Goal: Information Seeking & Learning: Learn about a topic

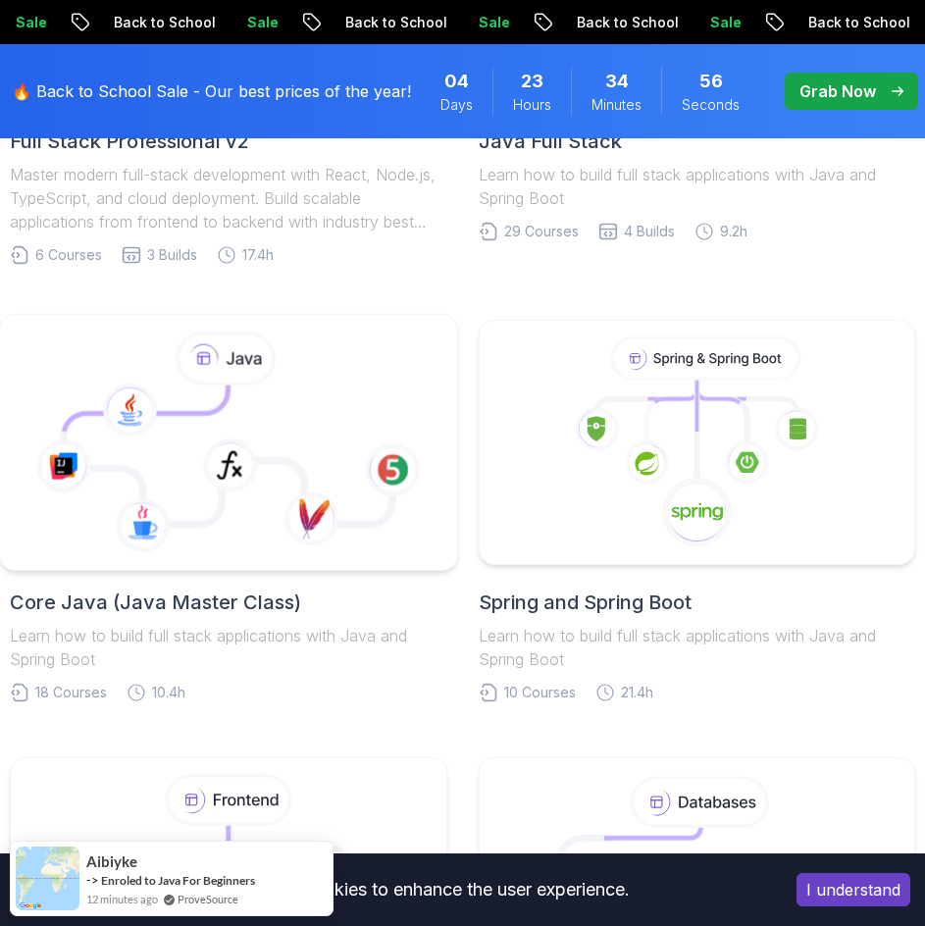
scroll to position [987, 0]
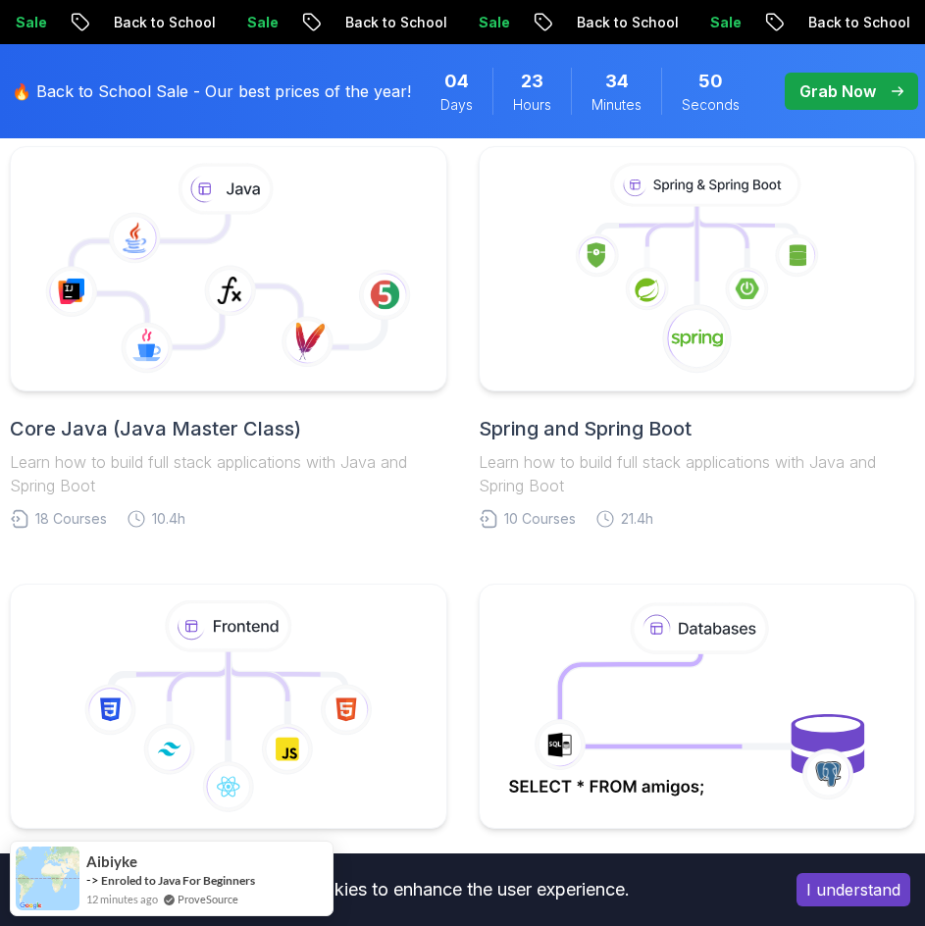
click at [655, 434] on h2 "Spring and Spring Boot" at bounding box center [698, 428] width 438 height 27
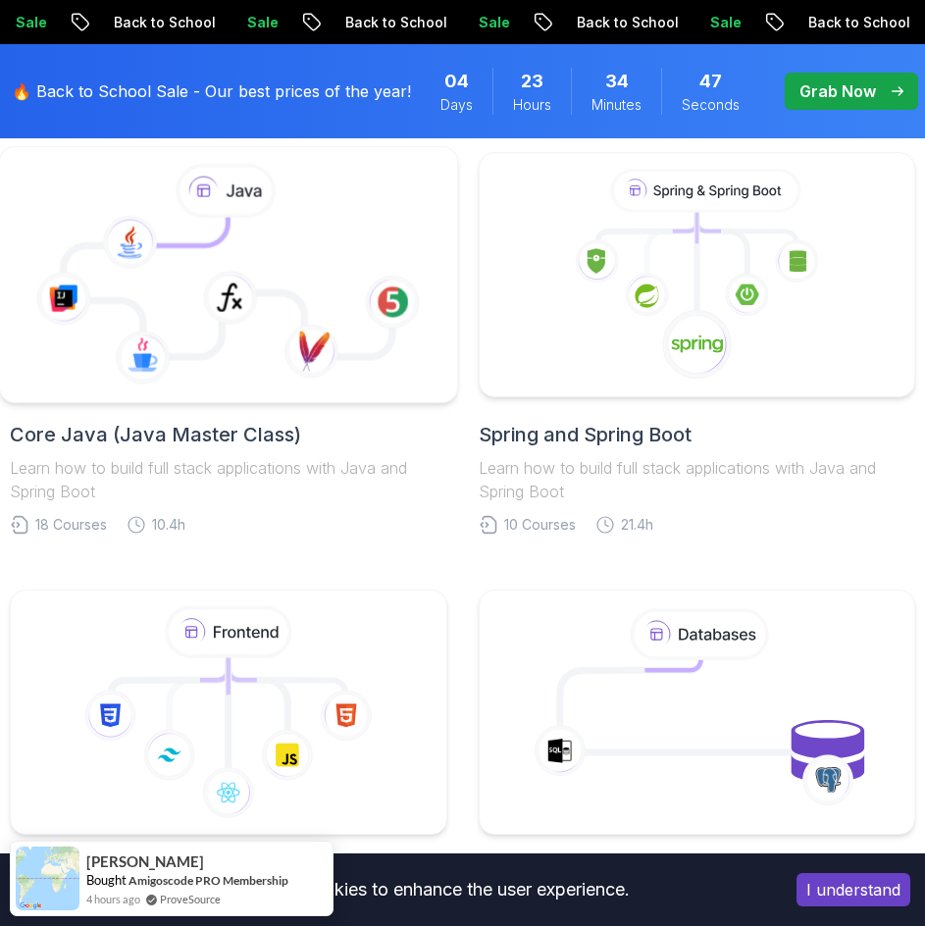
scroll to position [987, 0]
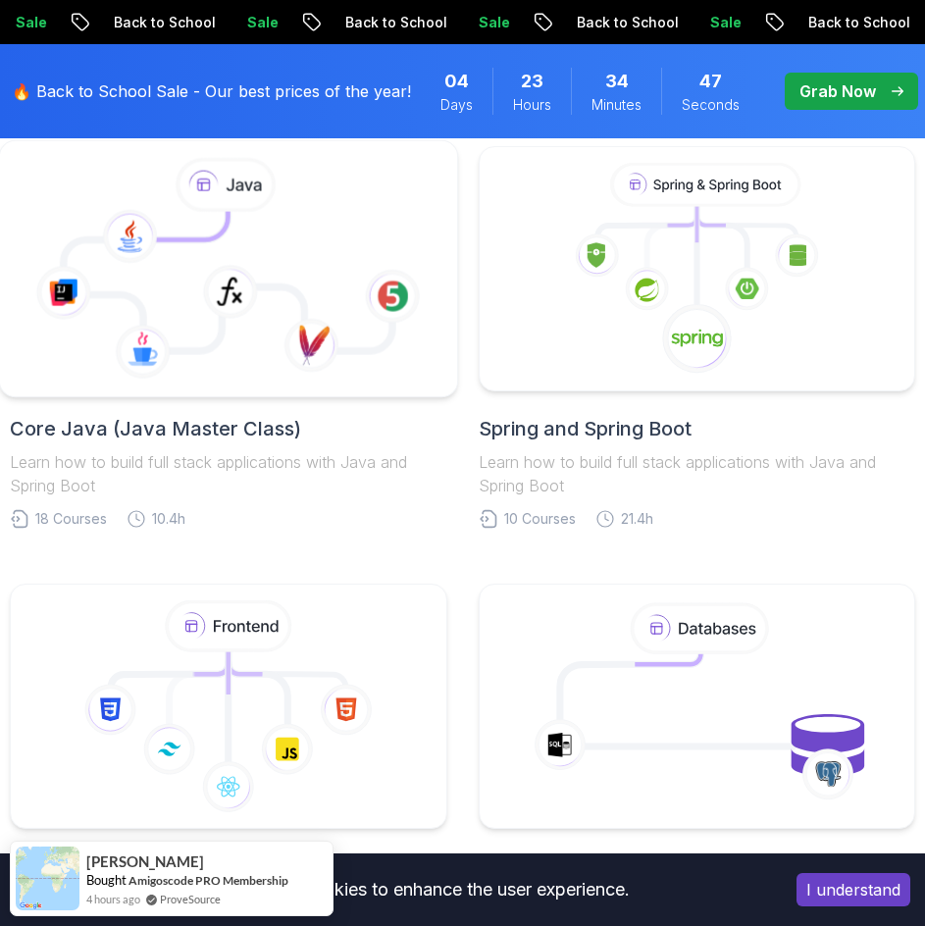
click at [271, 341] on icon at bounding box center [229, 269] width 424 height 223
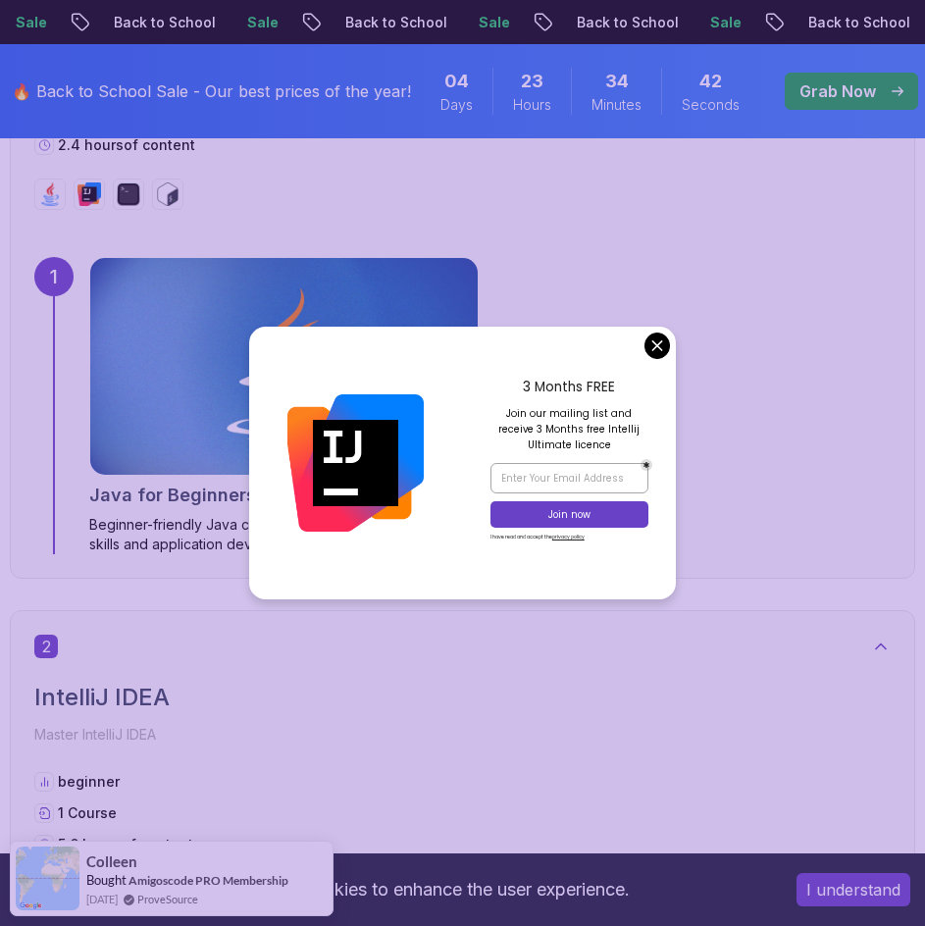
scroll to position [1340, 0]
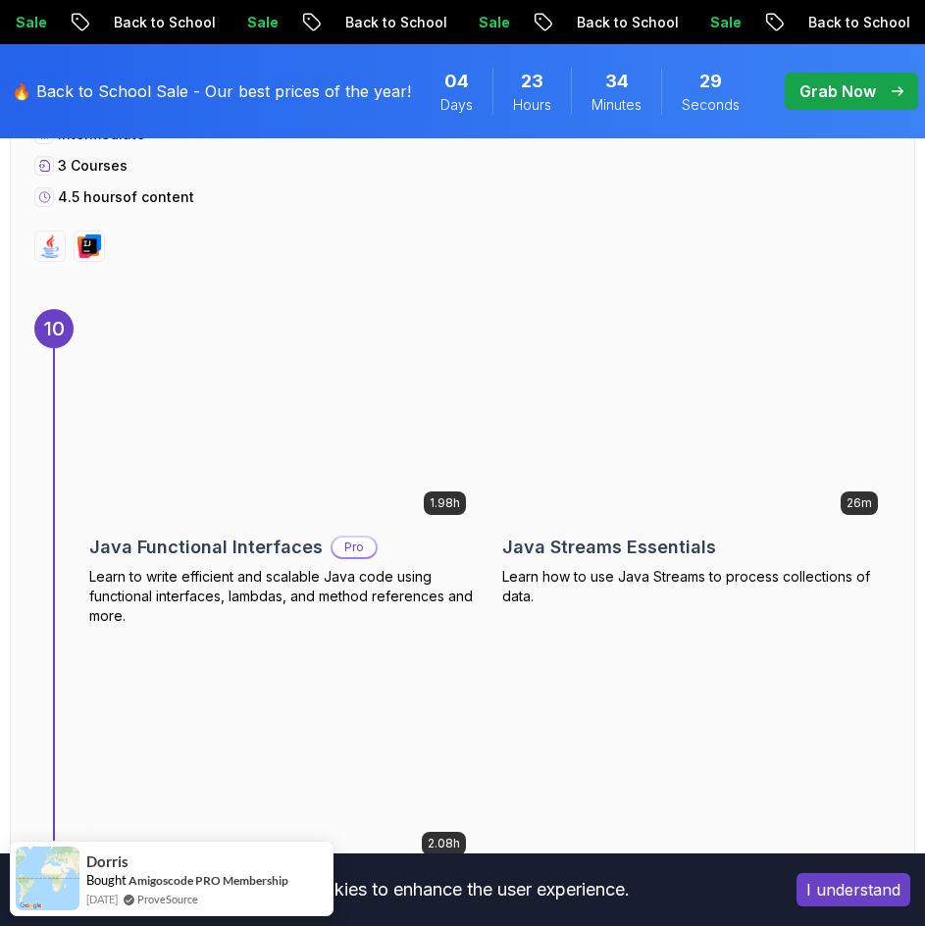
scroll to position [7485, 0]
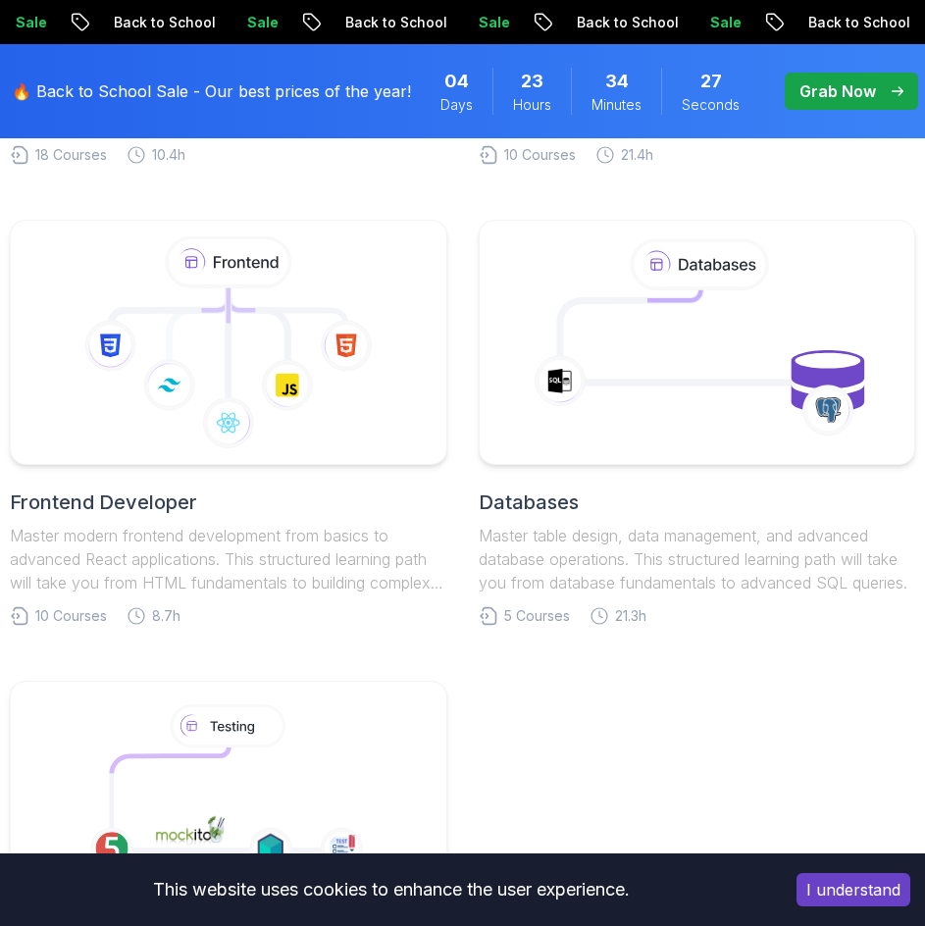
scroll to position [1072, 0]
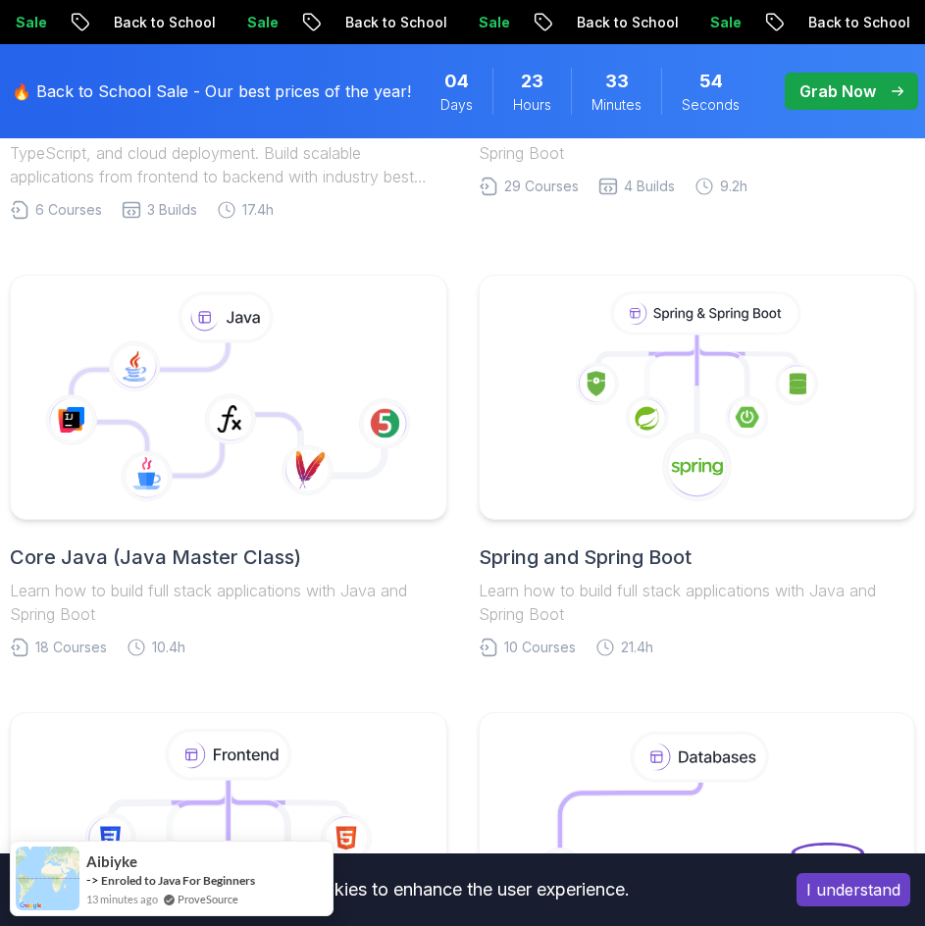
scroll to position [981, 0]
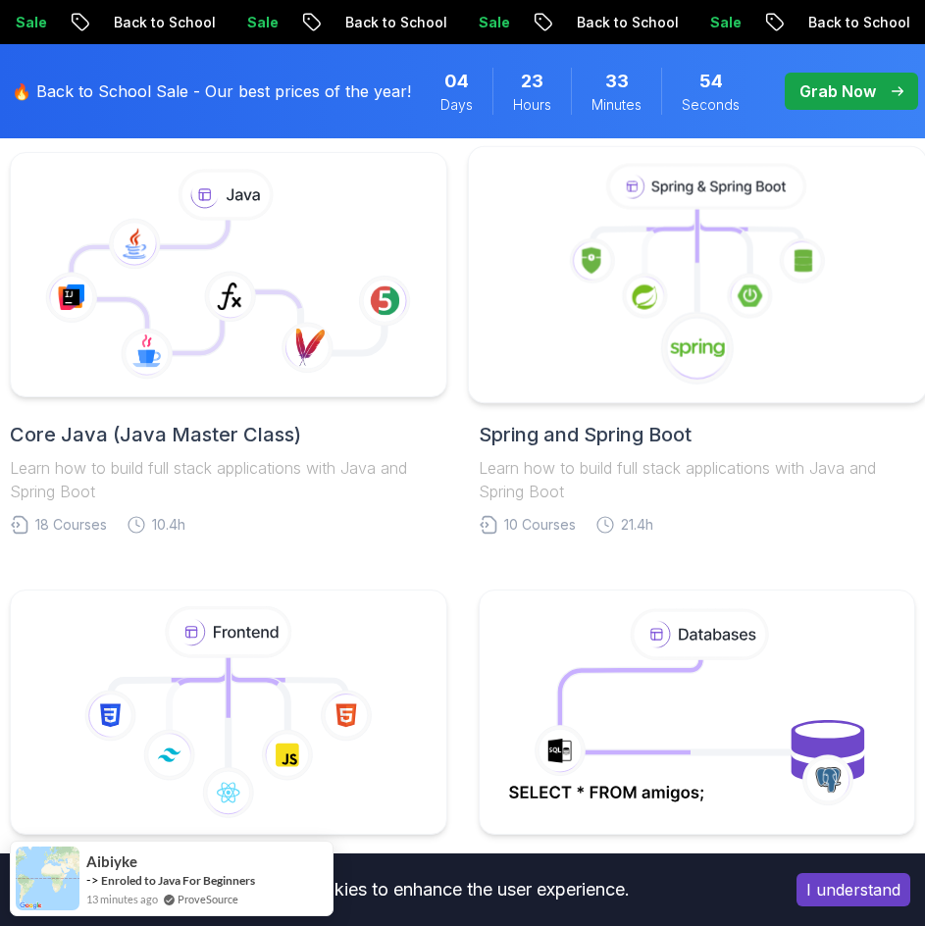
click at [808, 381] on icon at bounding box center [697, 275] width 424 height 223
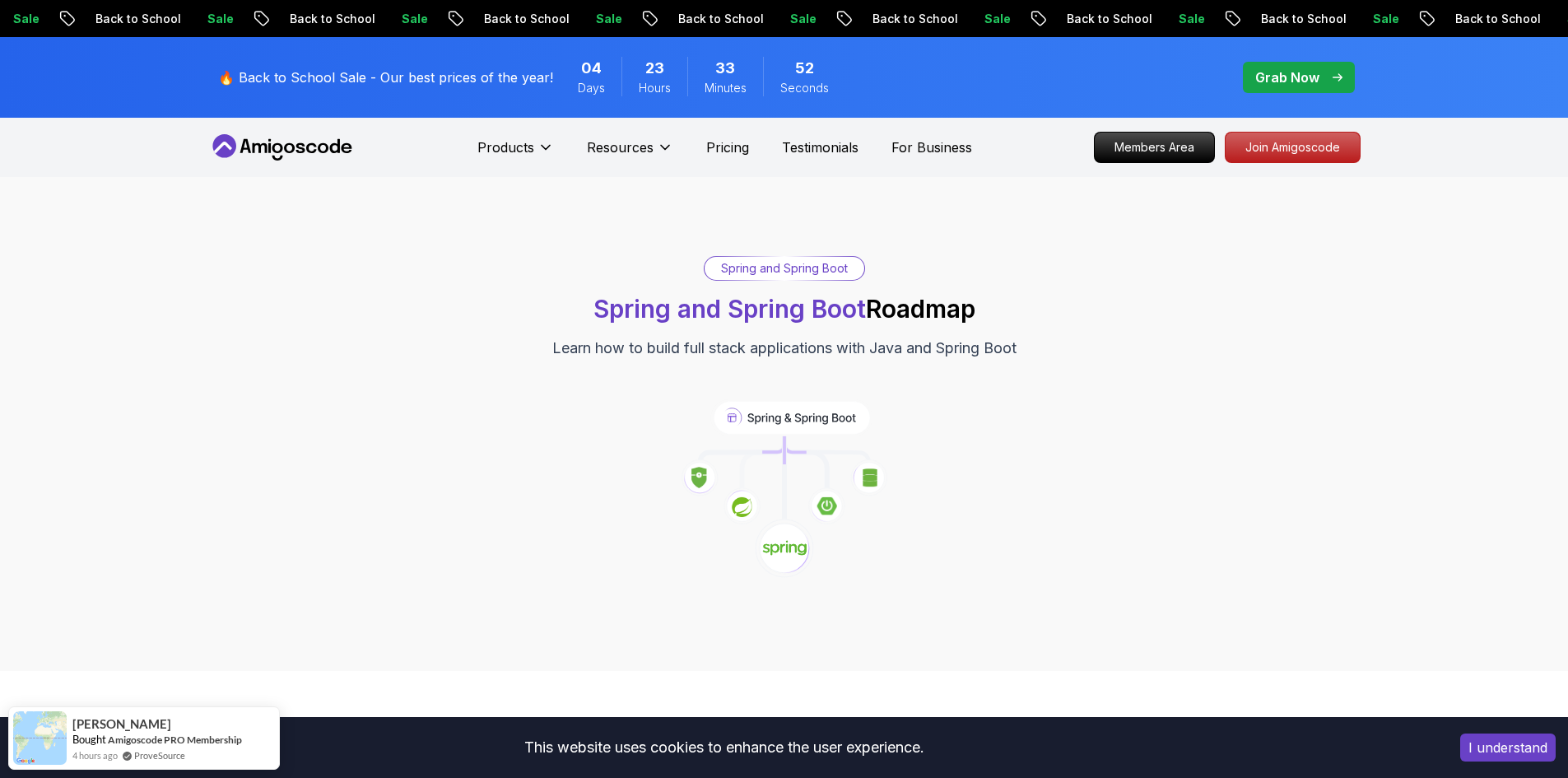
drag, startPoint x: 1044, startPoint y: 282, endPoint x: 1053, endPoint y: 285, distance: 9.5
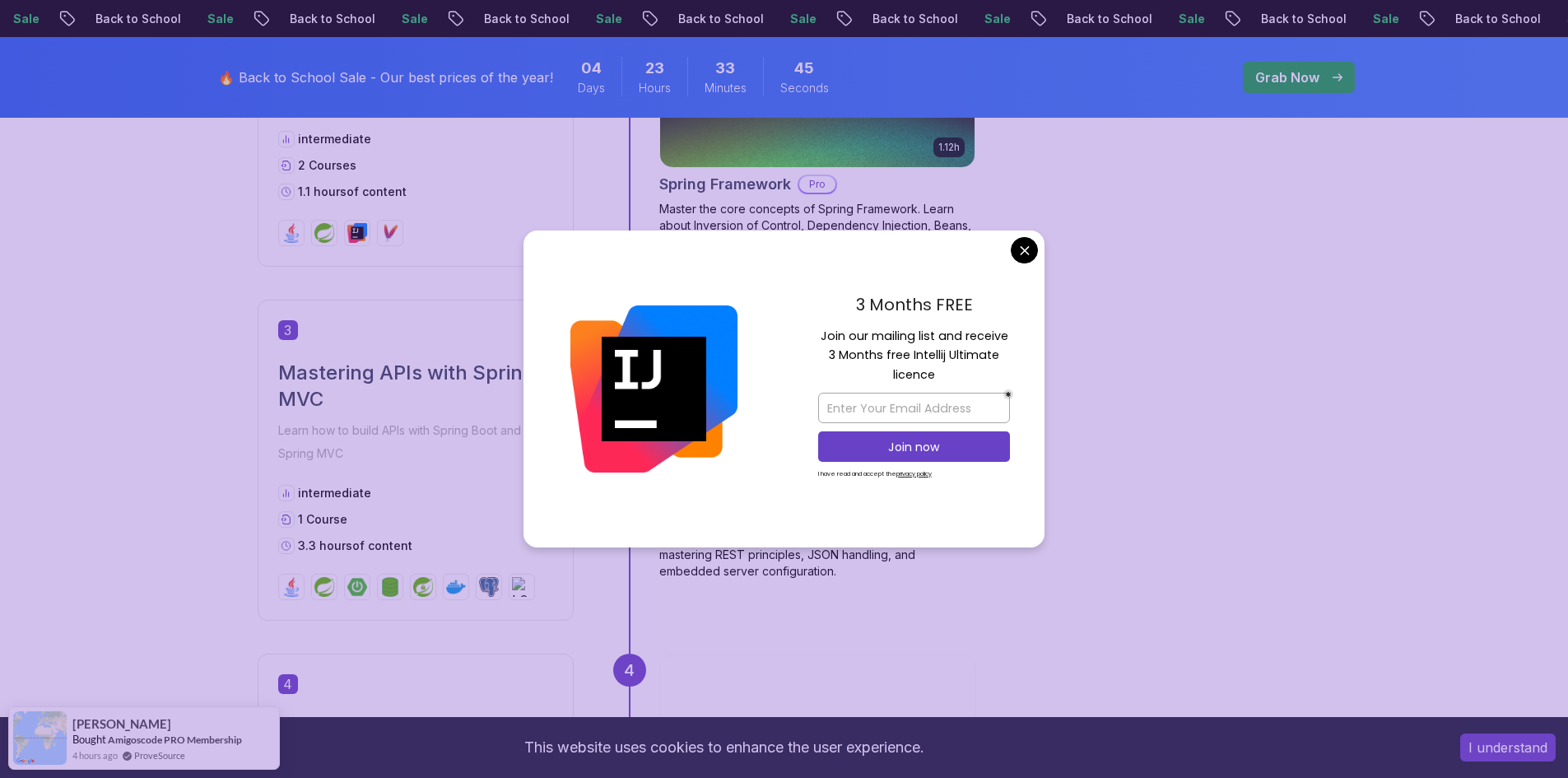
scroll to position [1352, 0]
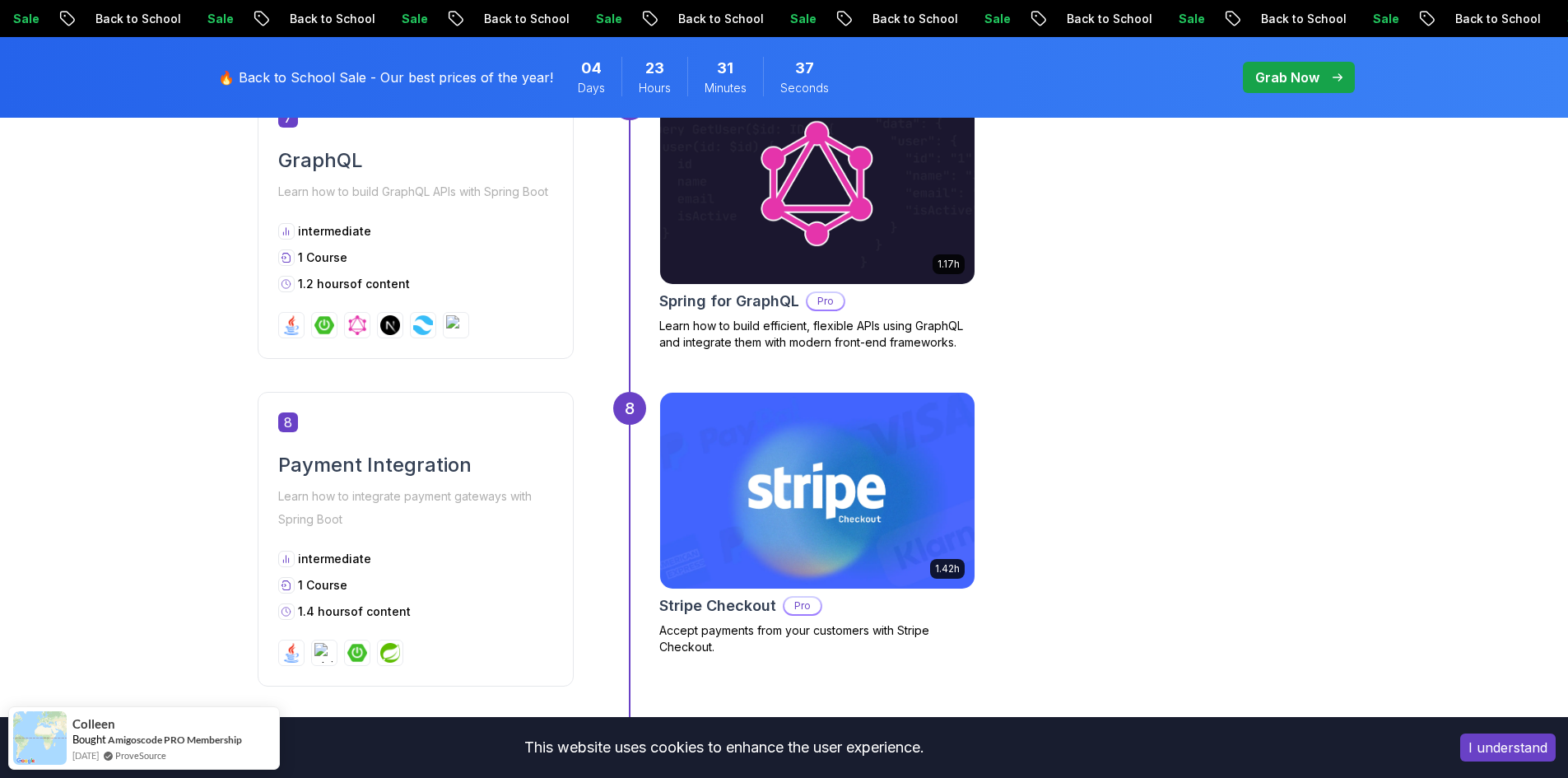
scroll to position [2973, 0]
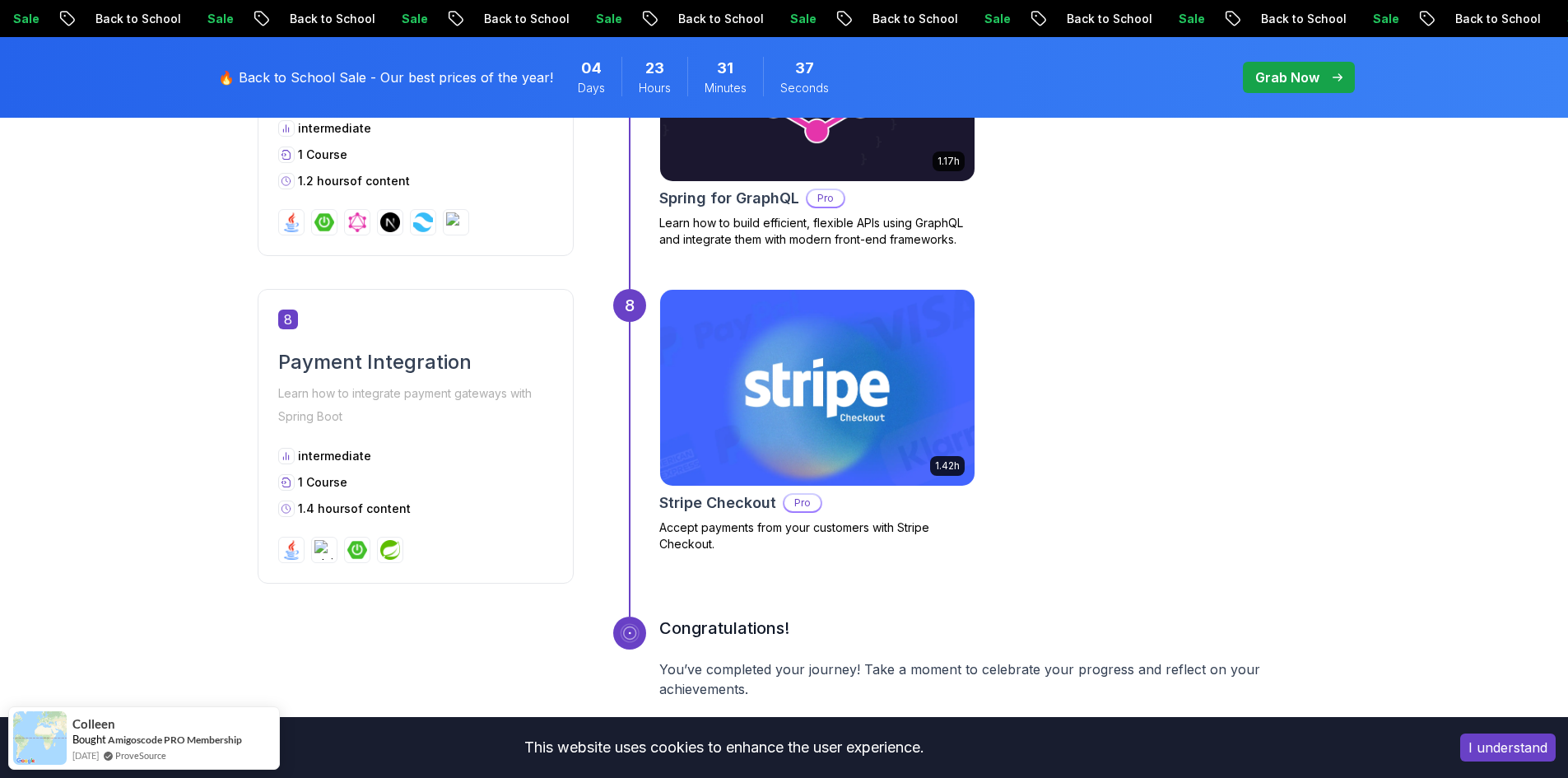
click at [775, 354] on img at bounding box center [816, 388] width 330 height 206
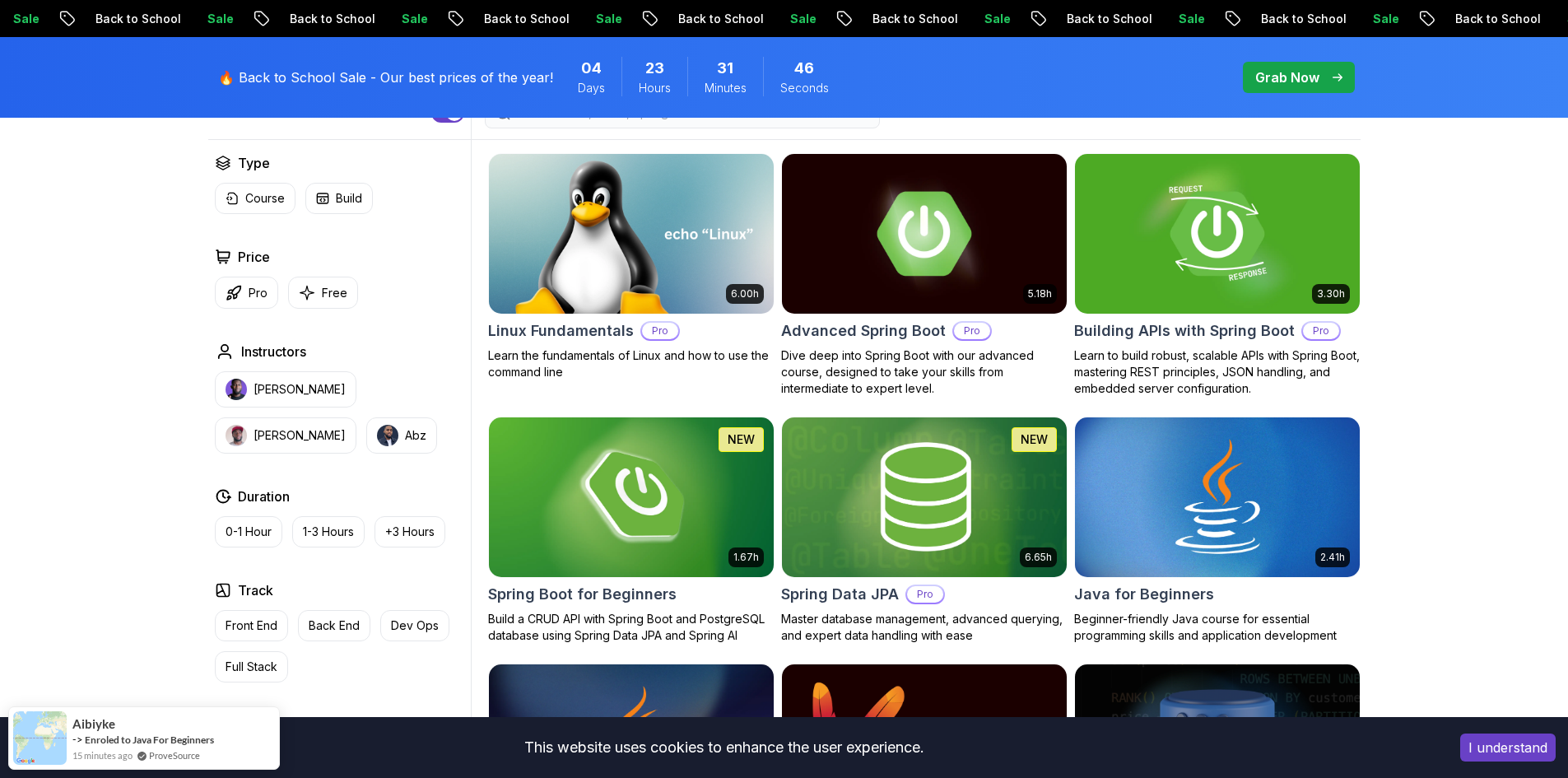
scroll to position [478, 0]
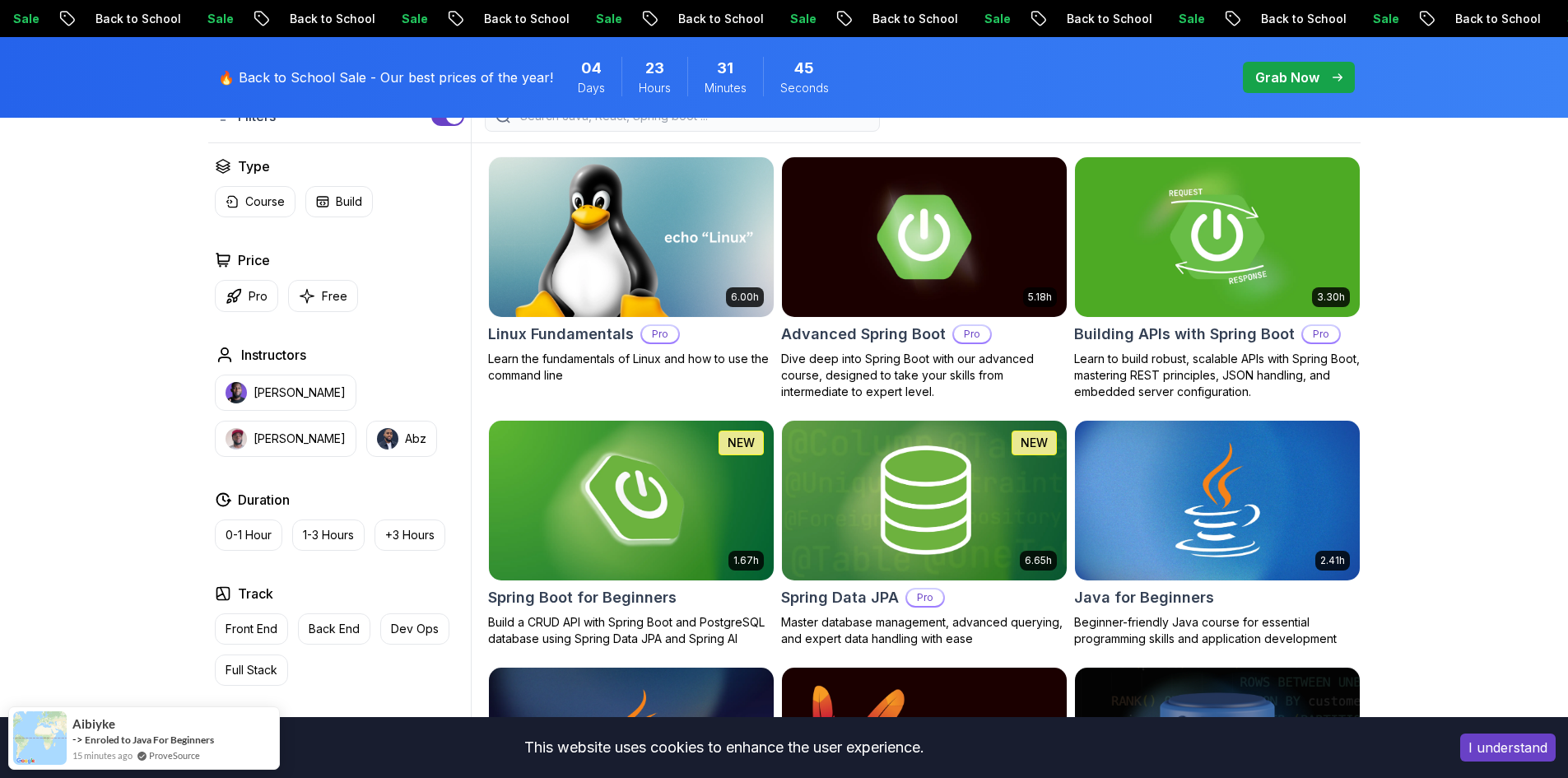
drag, startPoint x: 1443, startPoint y: 249, endPoint x: 1476, endPoint y: 107, distance: 145.8
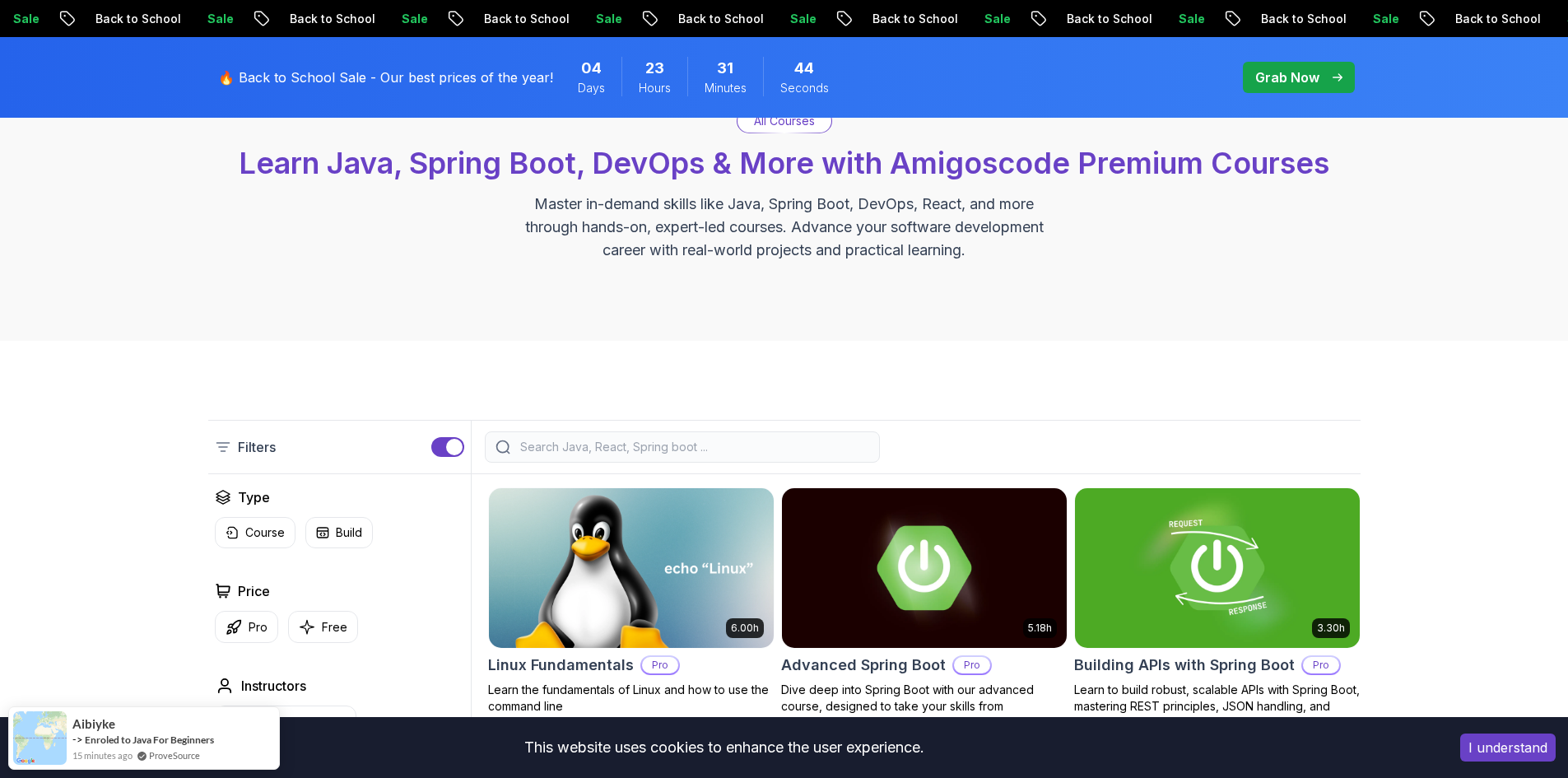
scroll to position [0, 0]
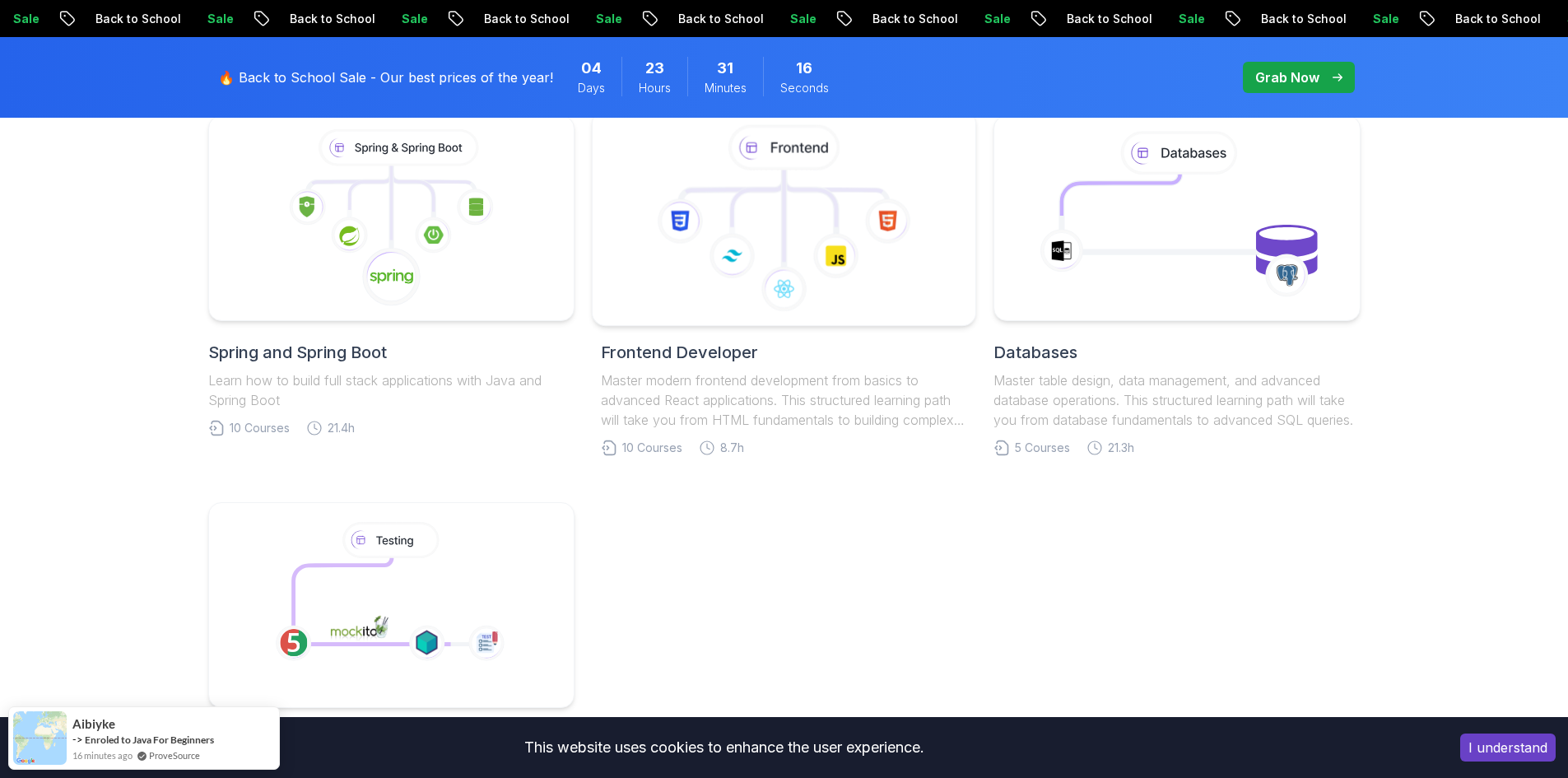
scroll to position [842, 0]
click at [351, 274] on icon at bounding box center [391, 216] width 356 height 187
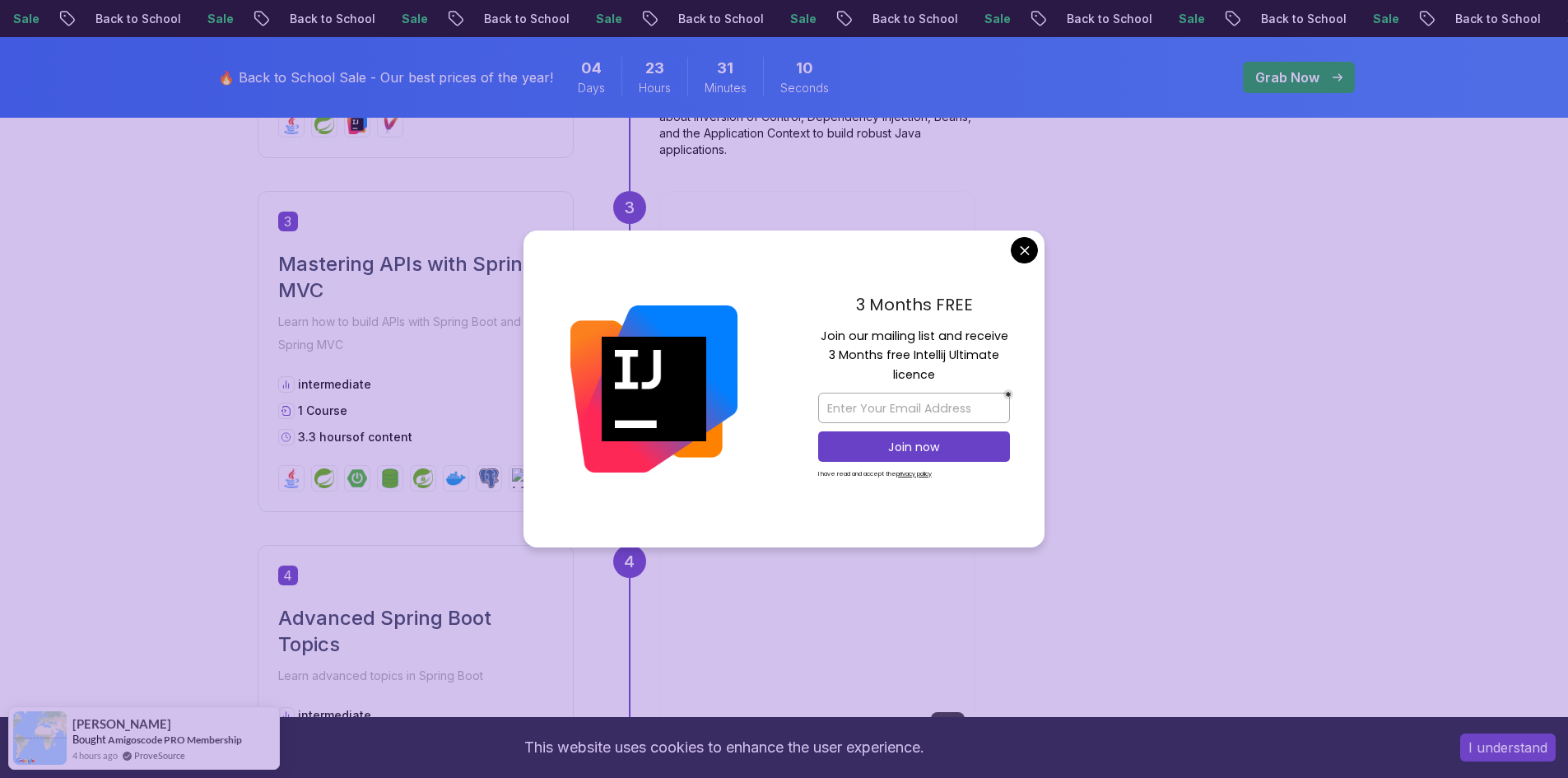
scroll to position [1415, 0]
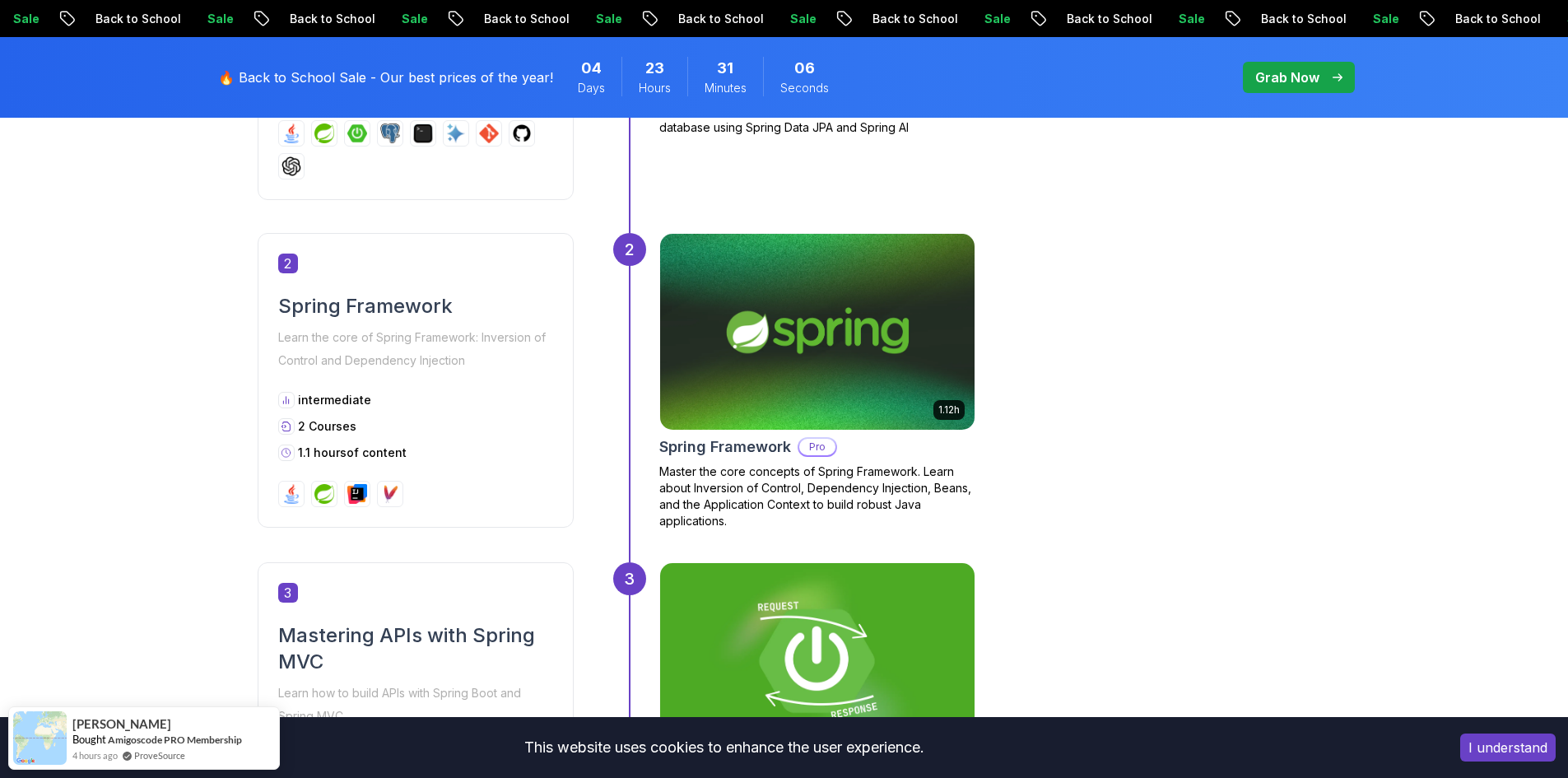
scroll to position [1081, 0]
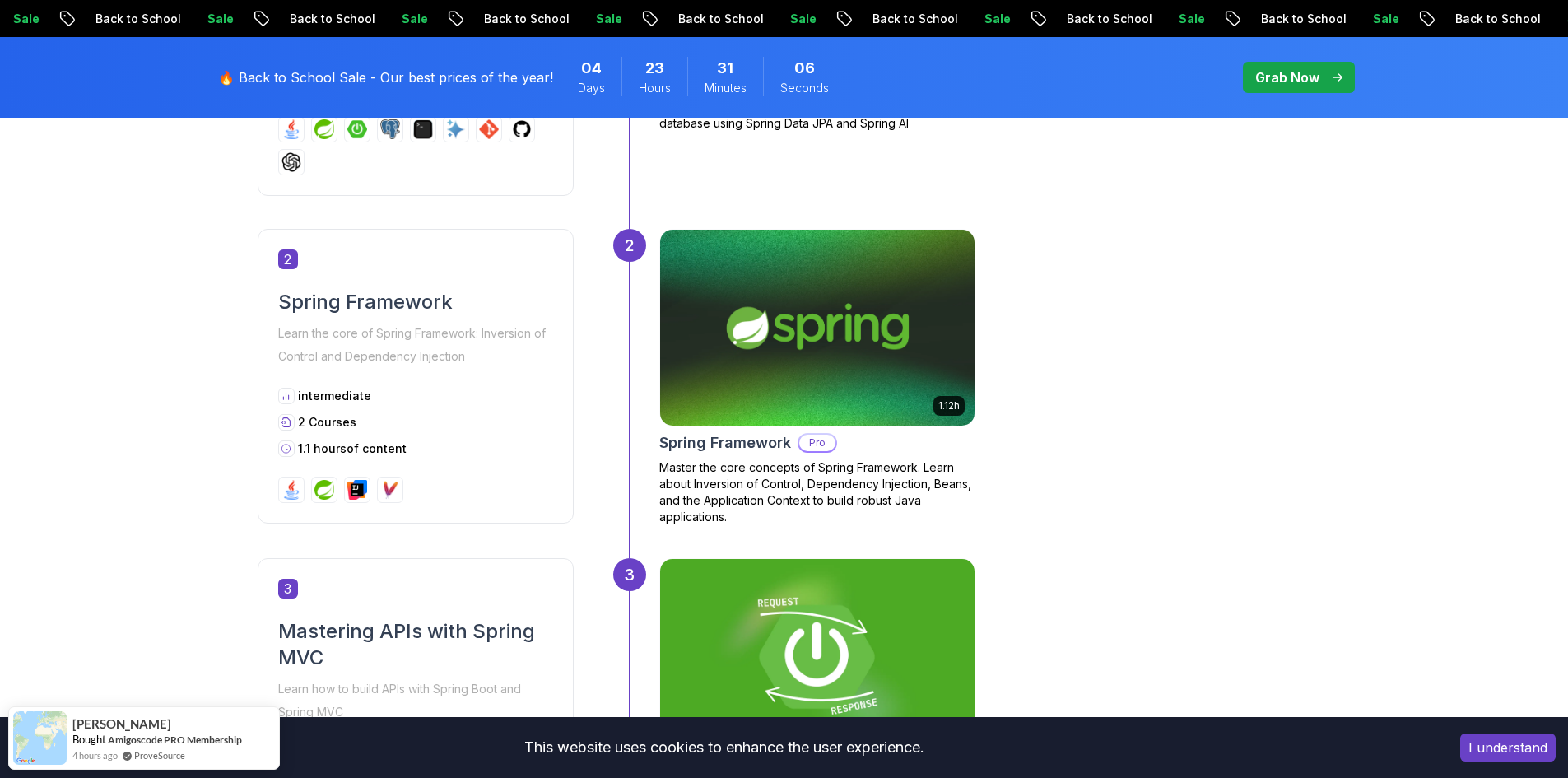
click at [412, 302] on h2 "Spring Framework" at bounding box center [416, 301] width 275 height 26
click at [813, 354] on img at bounding box center [816, 327] width 330 height 206
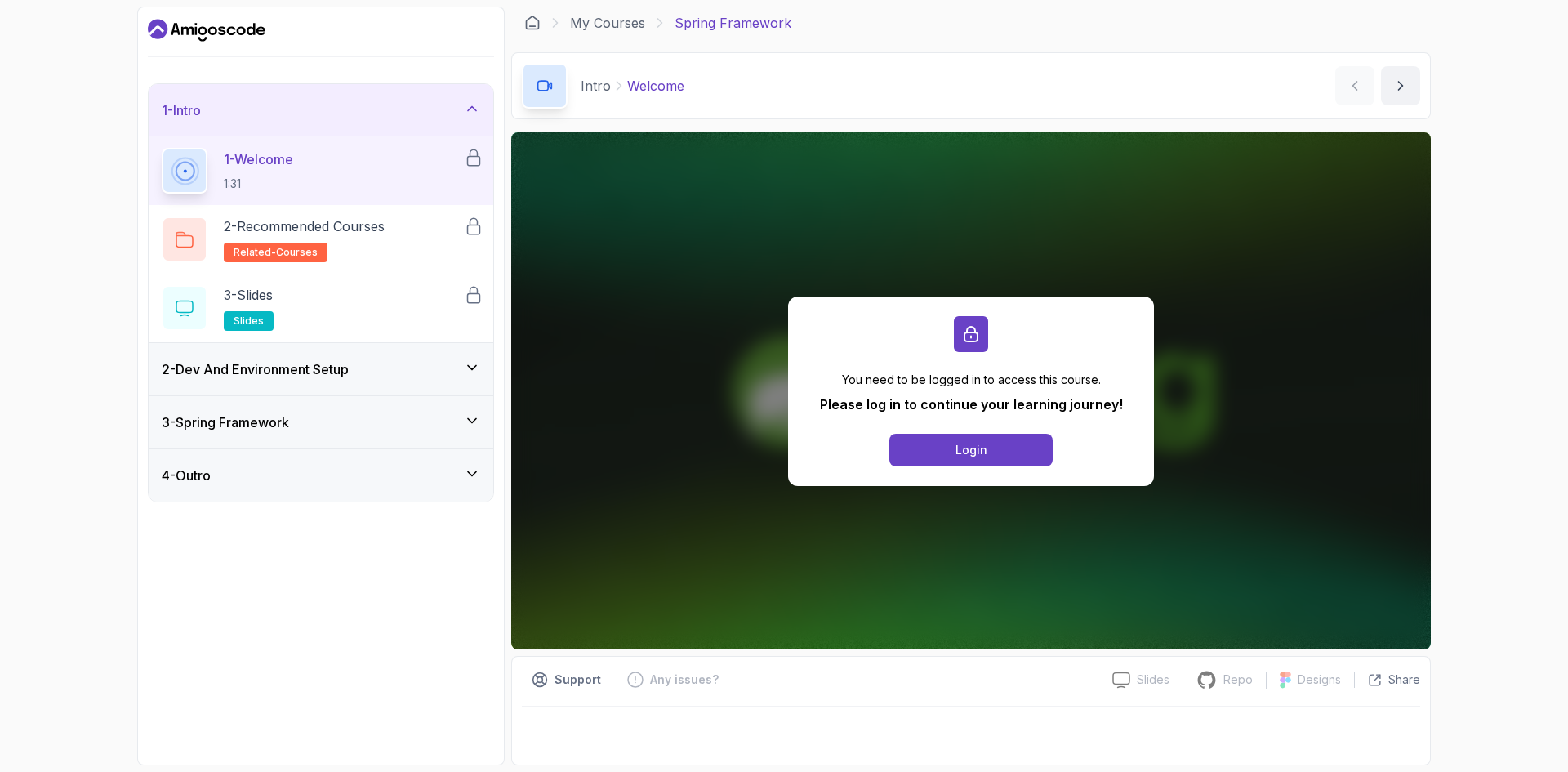
click at [332, 377] on h3 "2 - Dev And Environment Setup" at bounding box center [255, 370] width 187 height 20
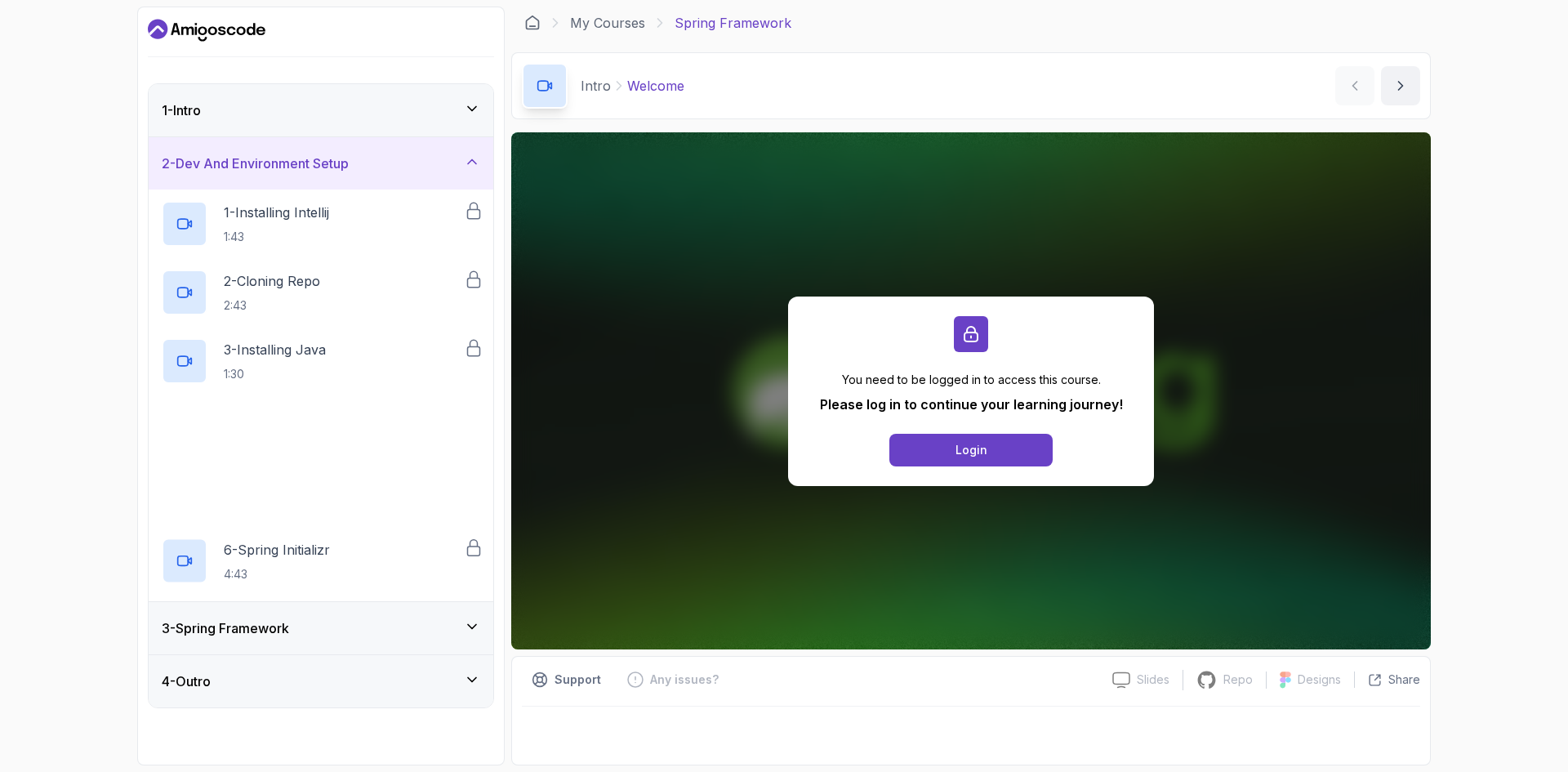
click at [336, 603] on div "3 - Spring Framework" at bounding box center [321, 628] width 345 height 52
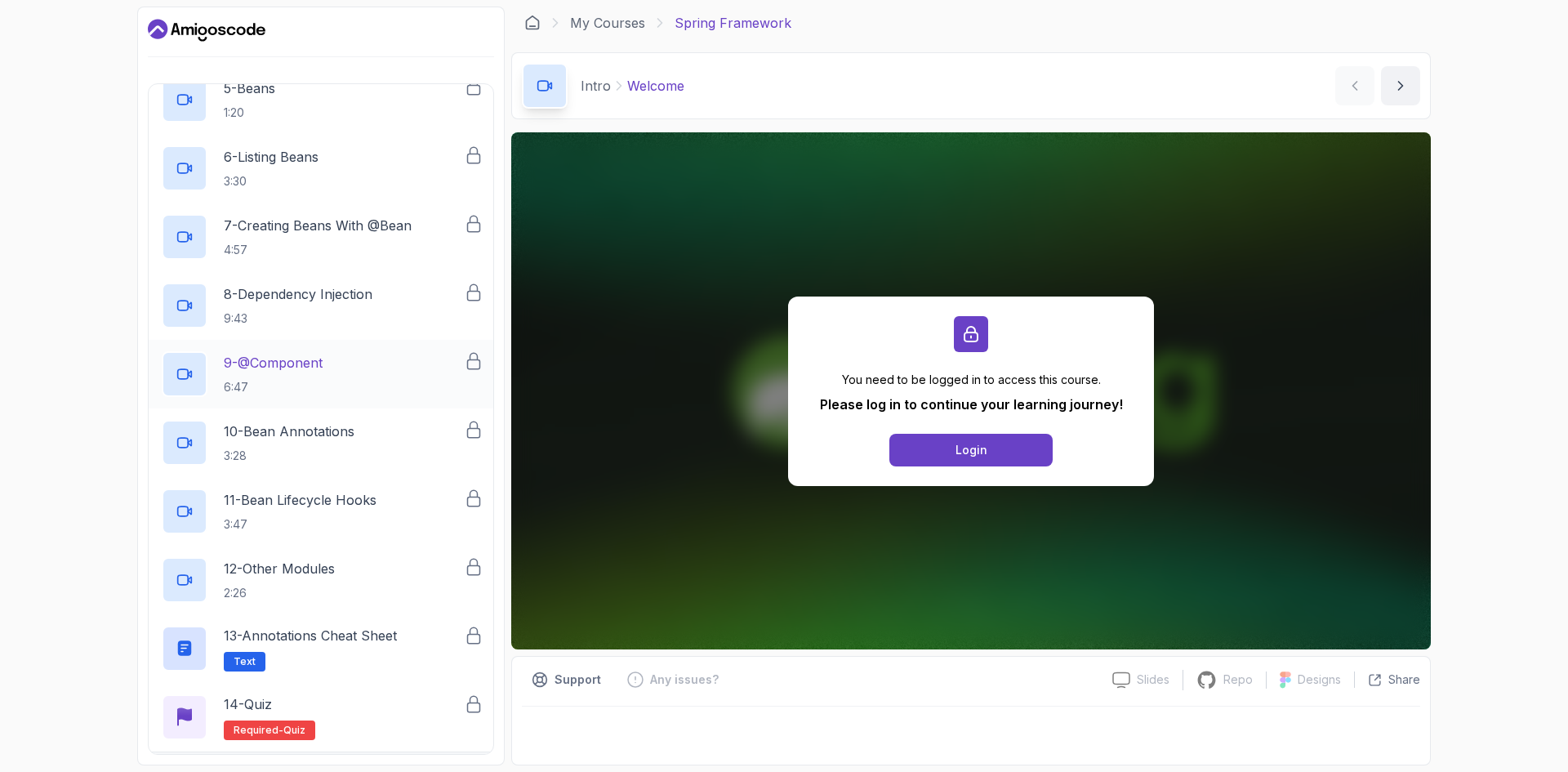
scroll to position [502, 0]
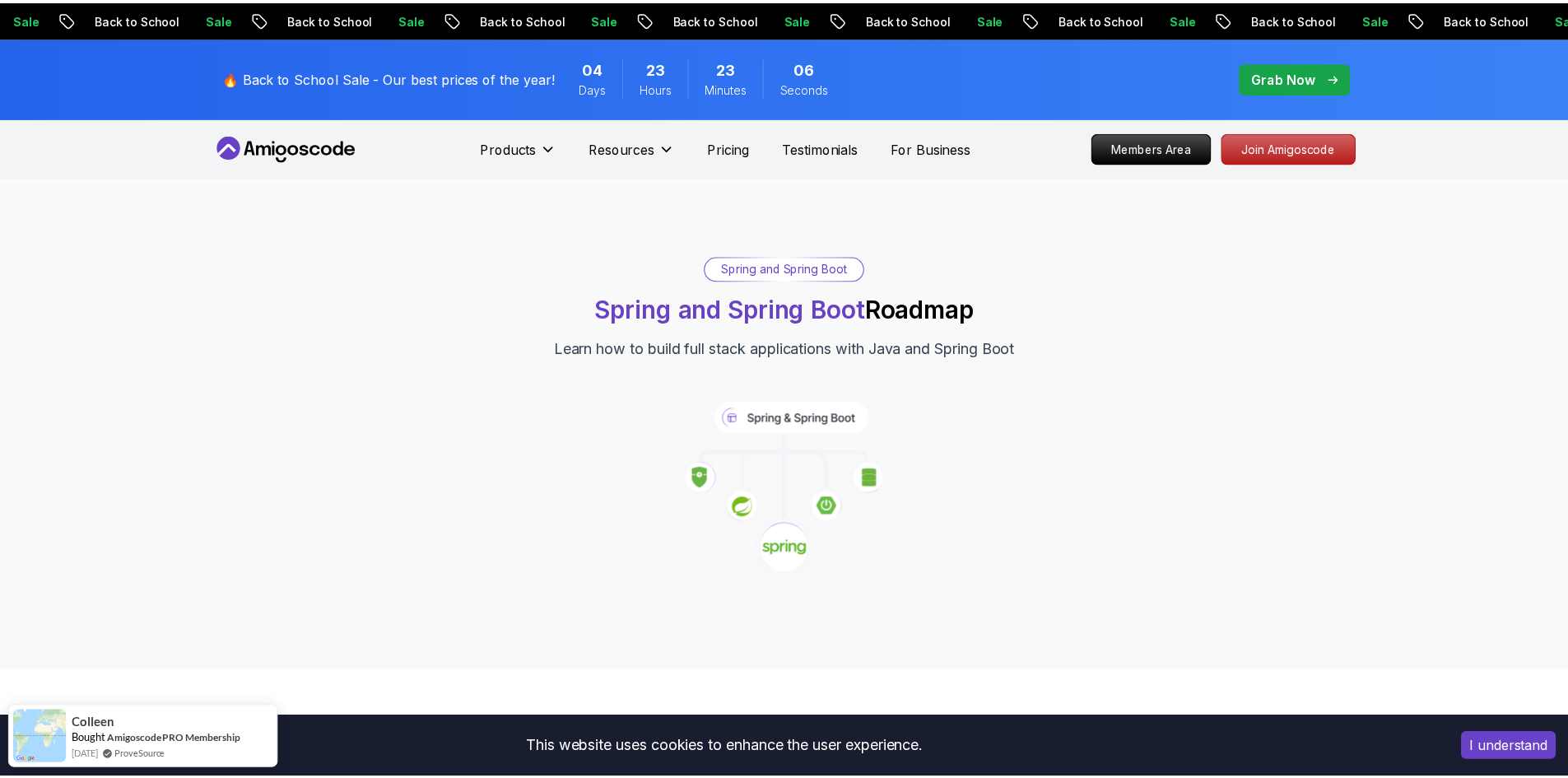
scroll to position [1081, 0]
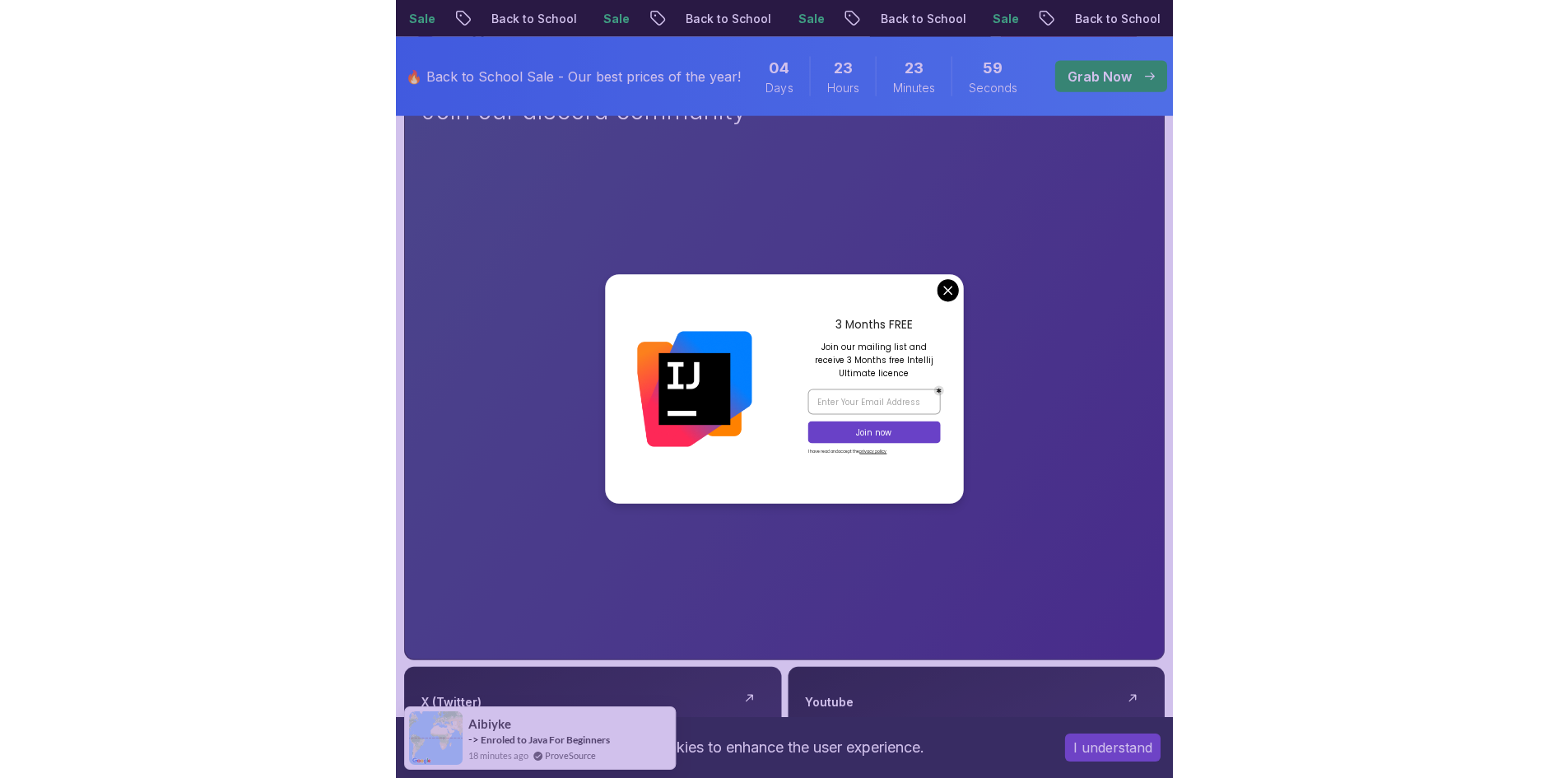
scroll to position [415, 0]
